Goal: Download file/media

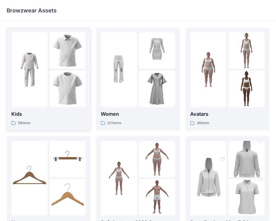
click at [68, 59] on img at bounding box center [67, 50] width 36 height 36
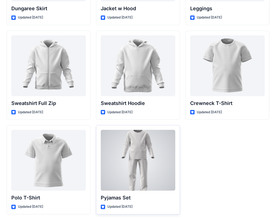
scroll to position [1696, 0]
click at [137, 159] on div at bounding box center [138, 160] width 74 height 61
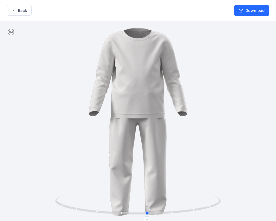
drag, startPoint x: 149, startPoint y: 213, endPoint x: 169, endPoint y: 197, distance: 25.4
click at [169, 197] on icon at bounding box center [138, 205] width 167 height 21
click at [248, 11] on button "Download" at bounding box center [251, 10] width 35 height 11
click at [22, 10] on button "Back" at bounding box center [19, 10] width 25 height 11
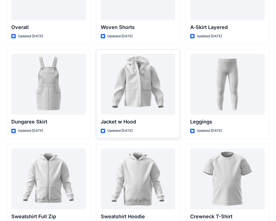
scroll to position [1697, 0]
